Goal: Task Accomplishment & Management: Use online tool/utility

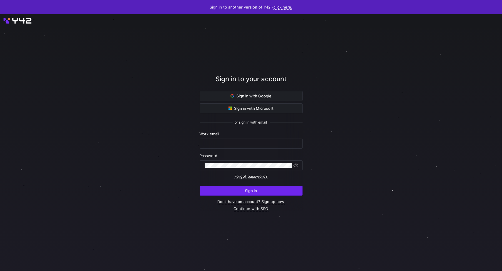
type input "[PERSON_NAME][EMAIL_ADDRESS][PERSON_NAME][DOMAIN_NAME]"
click at [280, 190] on span "submit" at bounding box center [251, 190] width 102 height 9
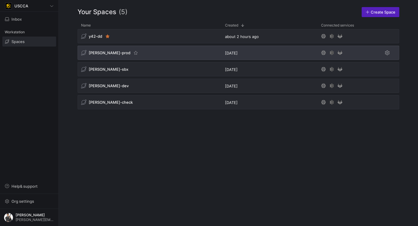
click at [140, 55] on div "[PERSON_NAME]-prod" at bounding box center [150, 53] width 144 height 14
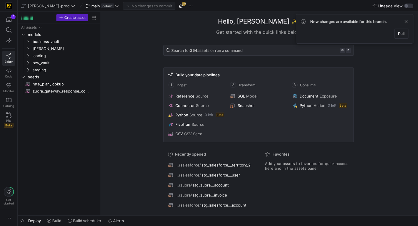
drag, startPoint x: 396, startPoint y: 32, endPoint x: 401, endPoint y: 34, distance: 5.0
click at [396, 32] on span at bounding box center [402, 33] width 14 height 9
click at [401, 34] on div "Hello, [PERSON_NAME] ✨ Get started with the quick links below Search for 254 as…" at bounding box center [259, 113] width 312 height 203
click at [21, 219] on span "button" at bounding box center [22, 220] width 9 height 10
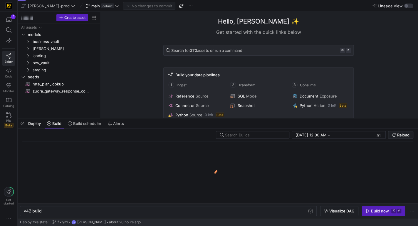
scroll to position [0, 18]
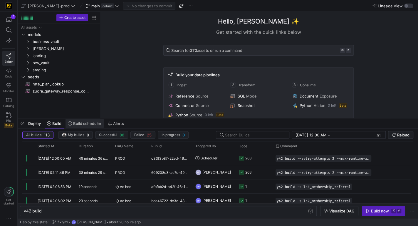
click at [92, 125] on span "Build scheduler" at bounding box center [87, 123] width 28 height 5
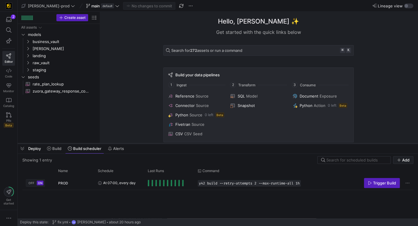
drag, startPoint x: 149, startPoint y: 119, endPoint x: 147, endPoint y: 144, distance: 25.1
click at [147, 144] on div at bounding box center [218, 143] width 401 height 2
click at [71, 4] on icon at bounding box center [73, 6] width 4 height 4
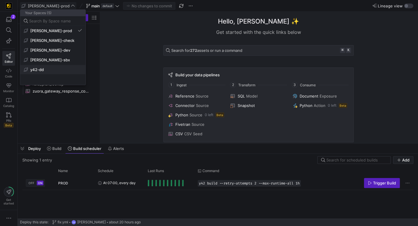
click at [58, 66] on button "y42-dd" at bounding box center [52, 69] width 65 height 9
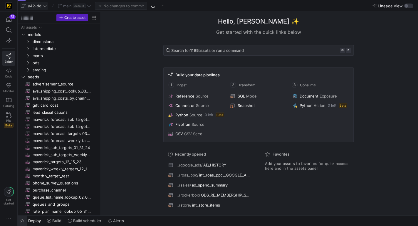
click at [21, 219] on span "button" at bounding box center [22, 220] width 9 height 10
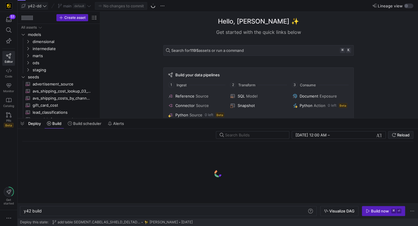
scroll to position [0, 18]
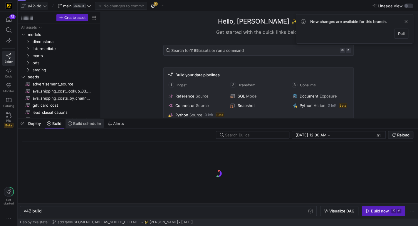
click at [86, 121] on span "Build scheduler" at bounding box center [87, 123] width 28 height 5
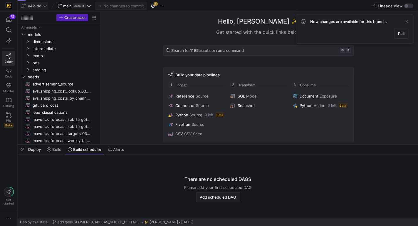
drag, startPoint x: 147, startPoint y: 118, endPoint x: 146, endPoint y: 143, distance: 25.9
click at [146, 143] on div at bounding box center [218, 144] width 401 height 2
